Goal: Information Seeking & Learning: Learn about a topic

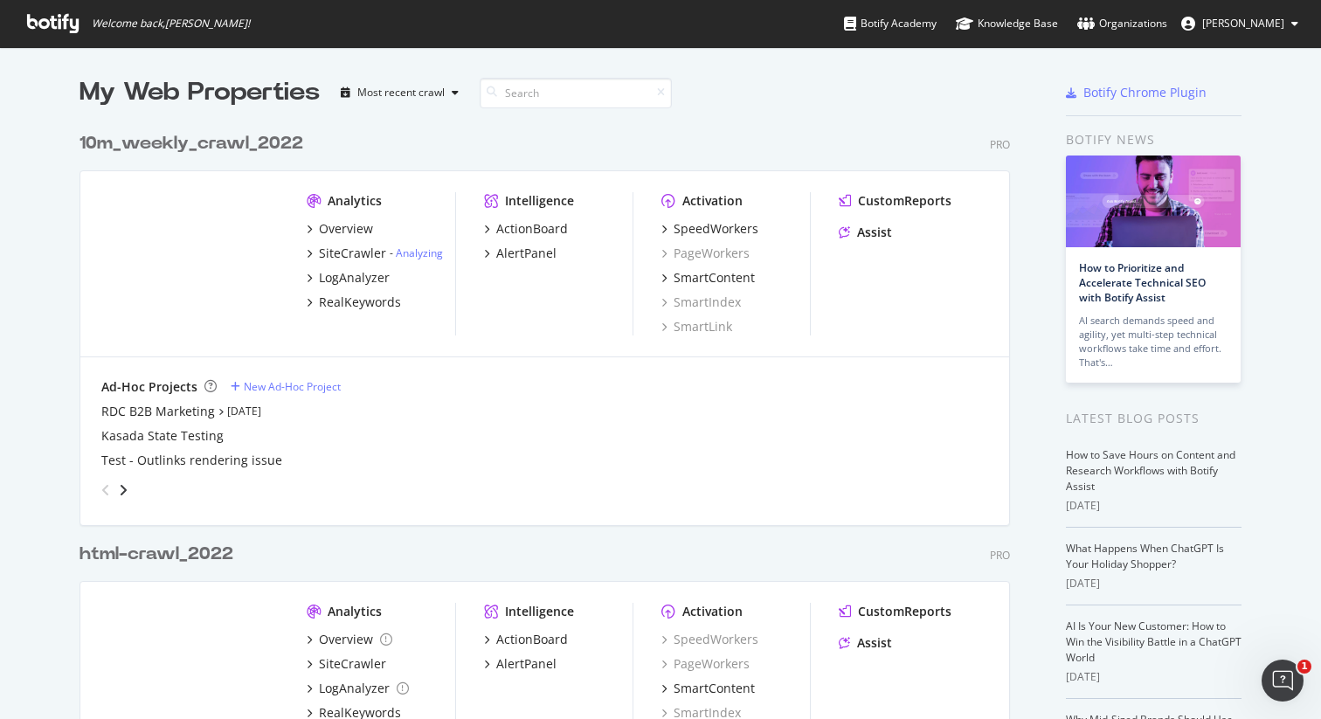
click at [238, 147] on div "10m_weekly_crawl_2022" at bounding box center [191, 143] width 224 height 25
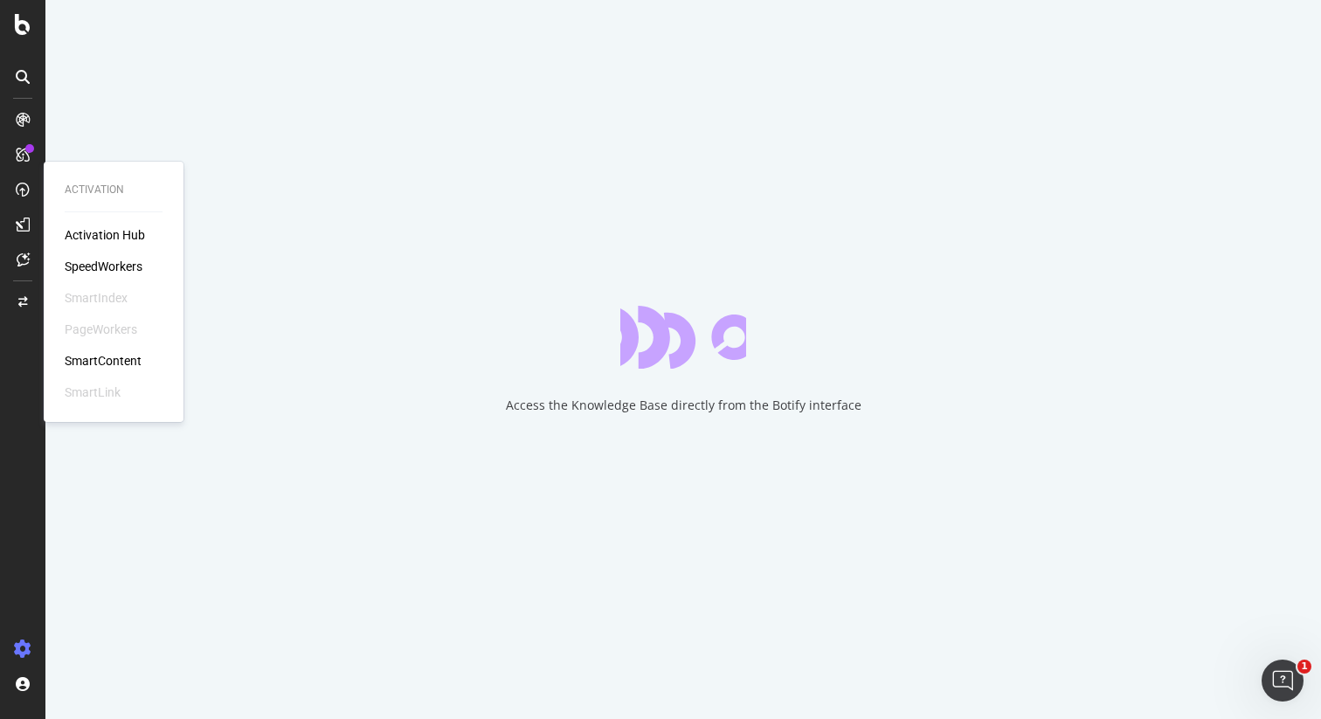
click at [113, 264] on div "SpeedWorkers" at bounding box center [104, 266] width 78 height 17
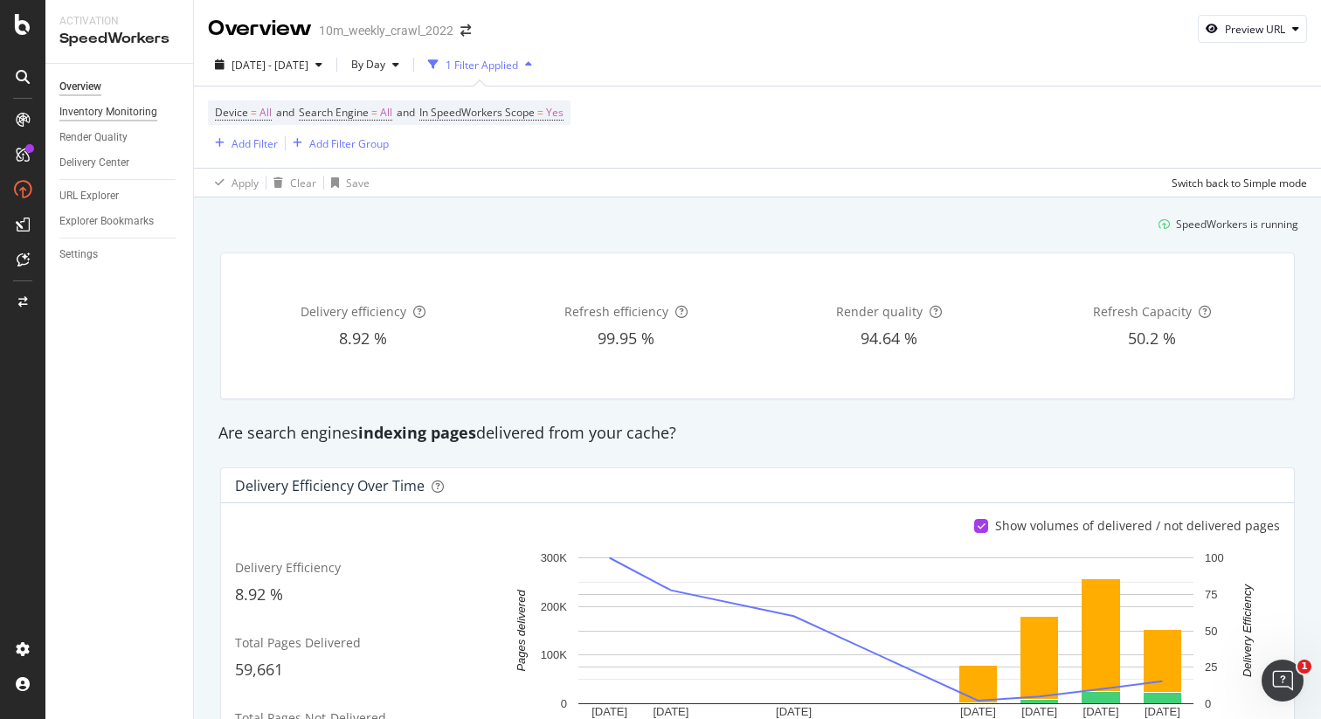
click at [124, 117] on div "Inventory Monitoring" at bounding box center [108, 112] width 98 height 18
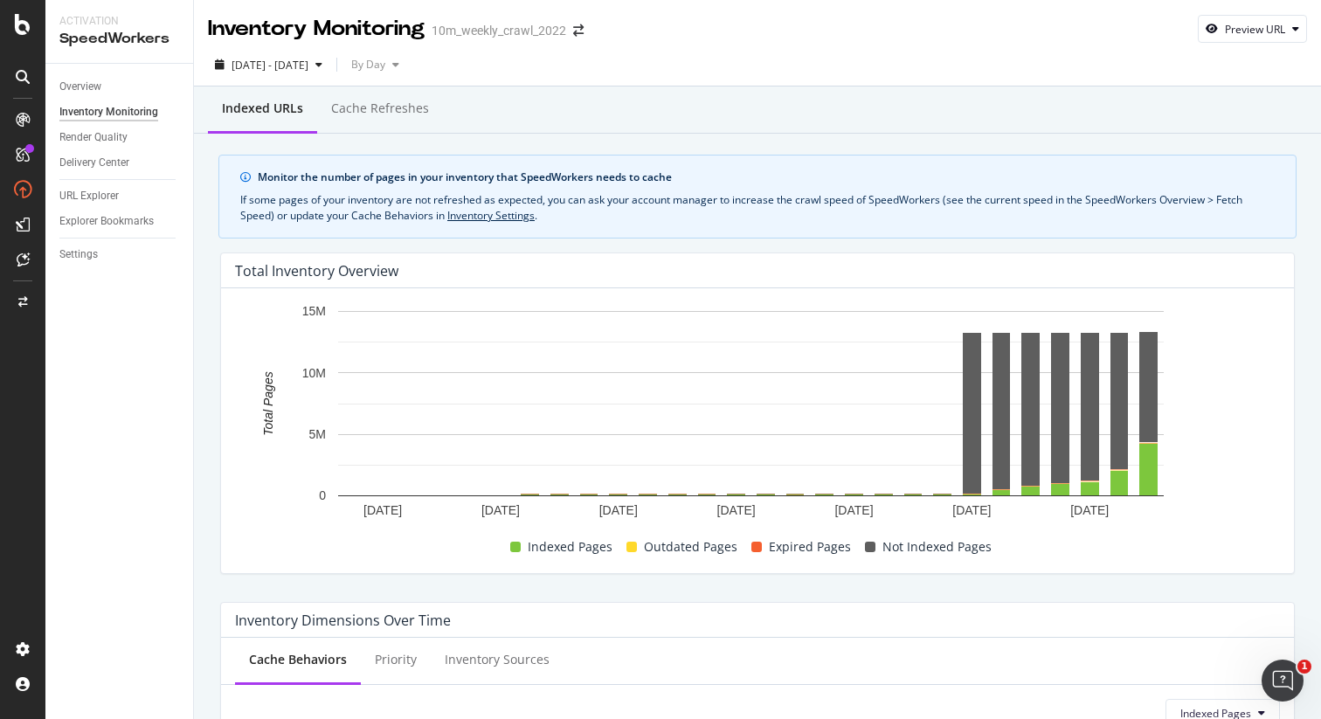
scroll to position [24, 0]
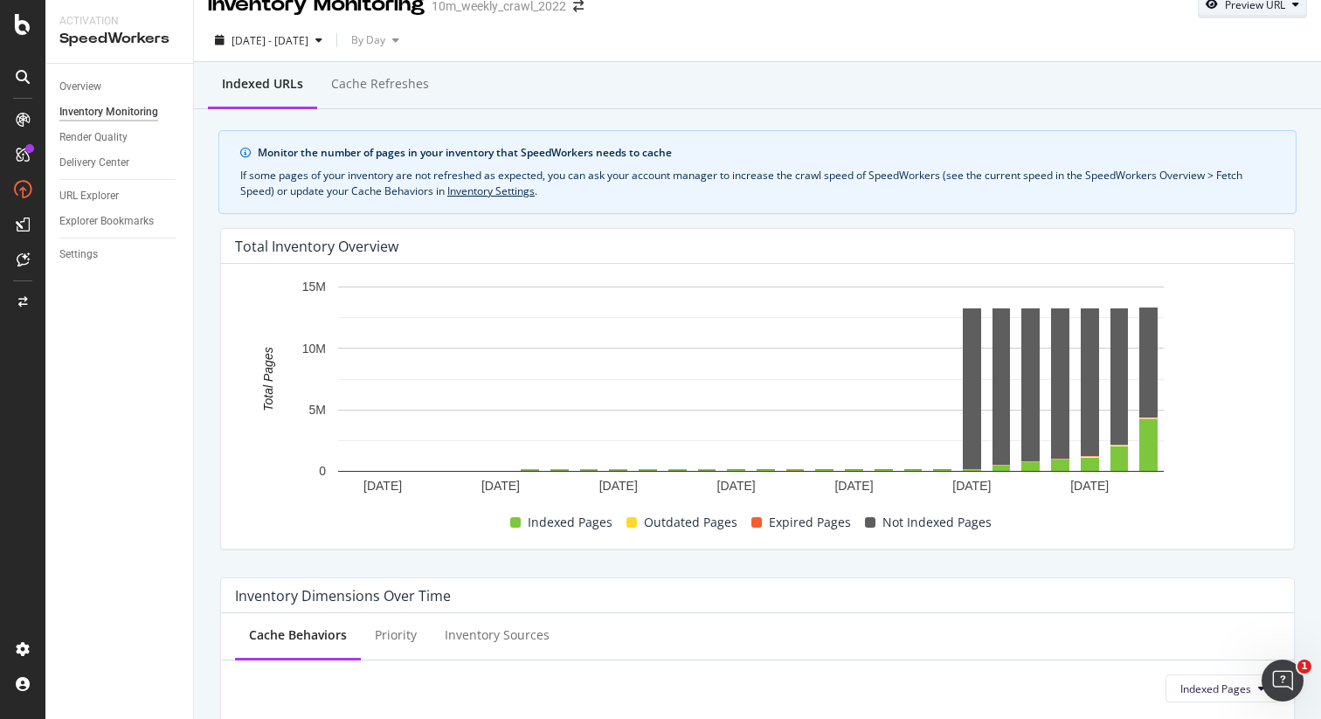
click at [1258, 12] on div "Preview URL" at bounding box center [1252, 4] width 107 height 24
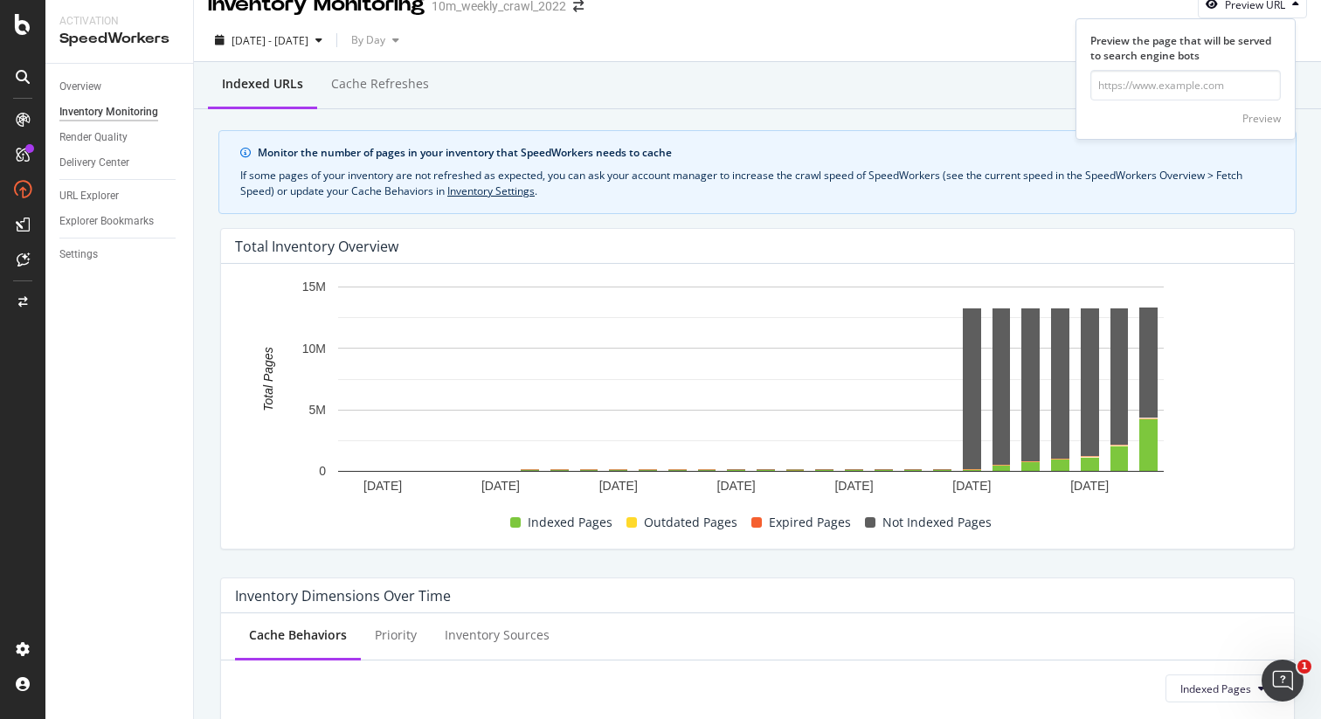
click at [1033, 38] on div "[DATE] - [DATE] By Day" at bounding box center [757, 43] width 1127 height 35
